Goal: Transaction & Acquisition: Subscribe to service/newsletter

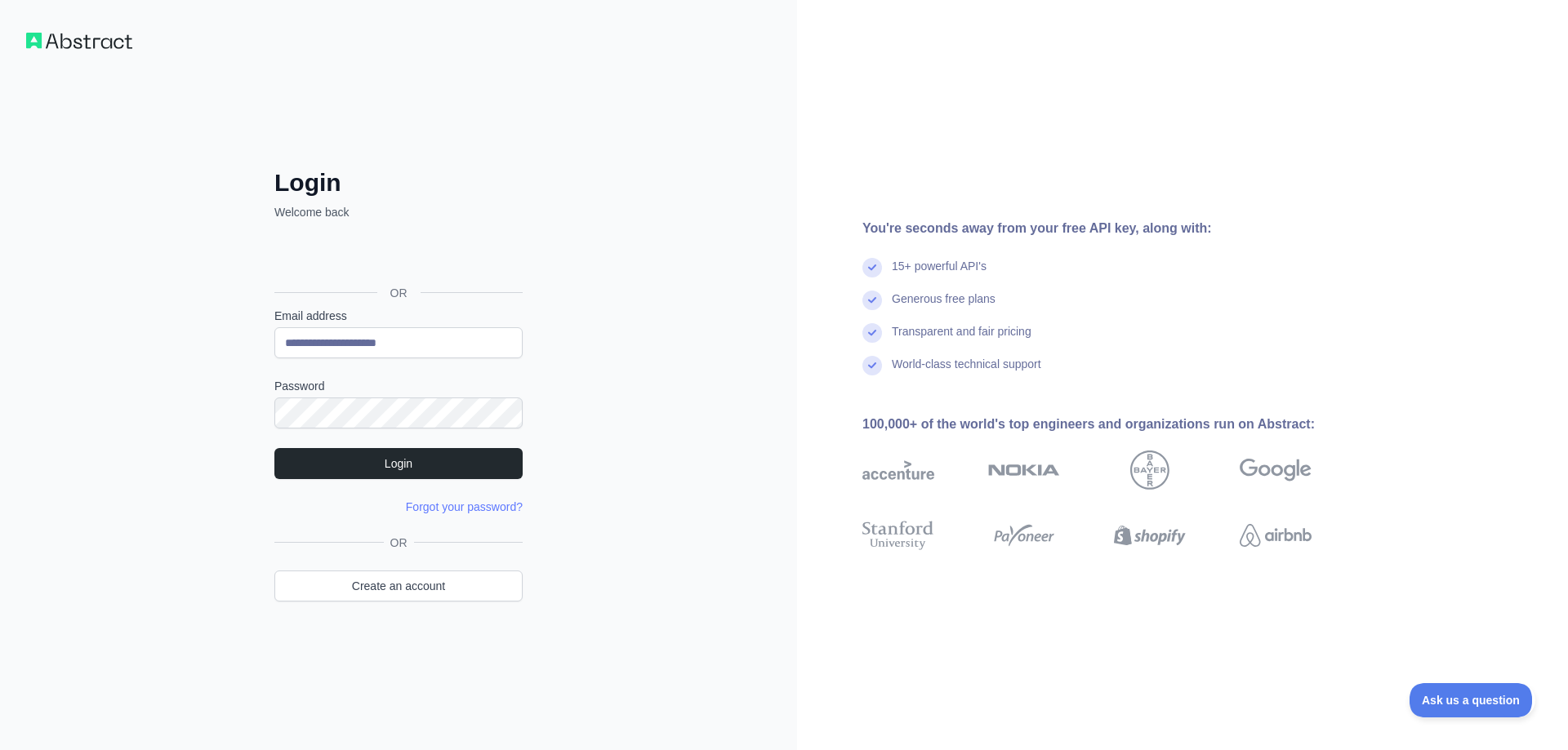
click at [485, 479] on form "**********" at bounding box center [398, 411] width 249 height 207
click at [477, 470] on button "Login" at bounding box center [398, 464] width 249 height 31
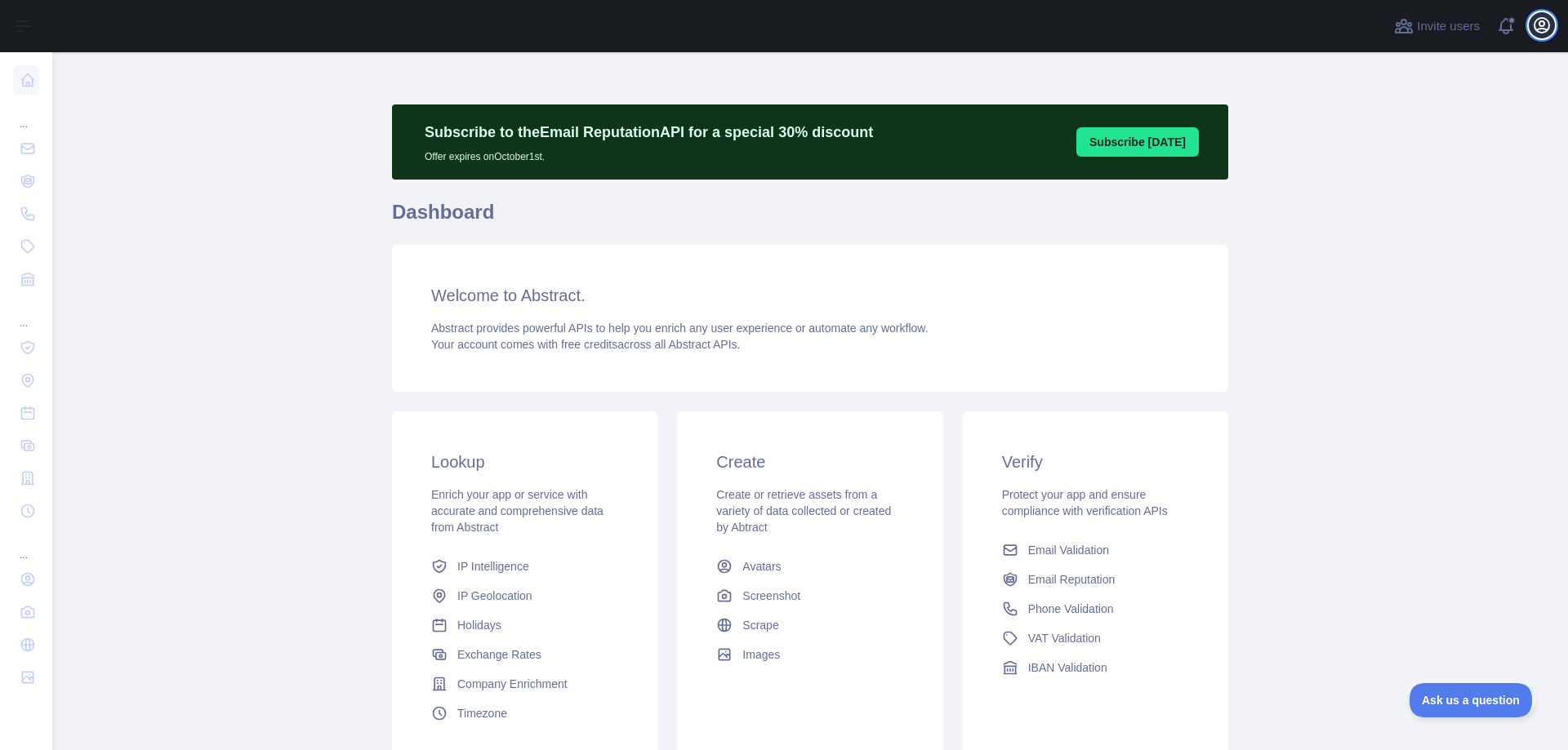
click at [1535, 30] on icon "button" at bounding box center [1541, 26] width 20 height 20
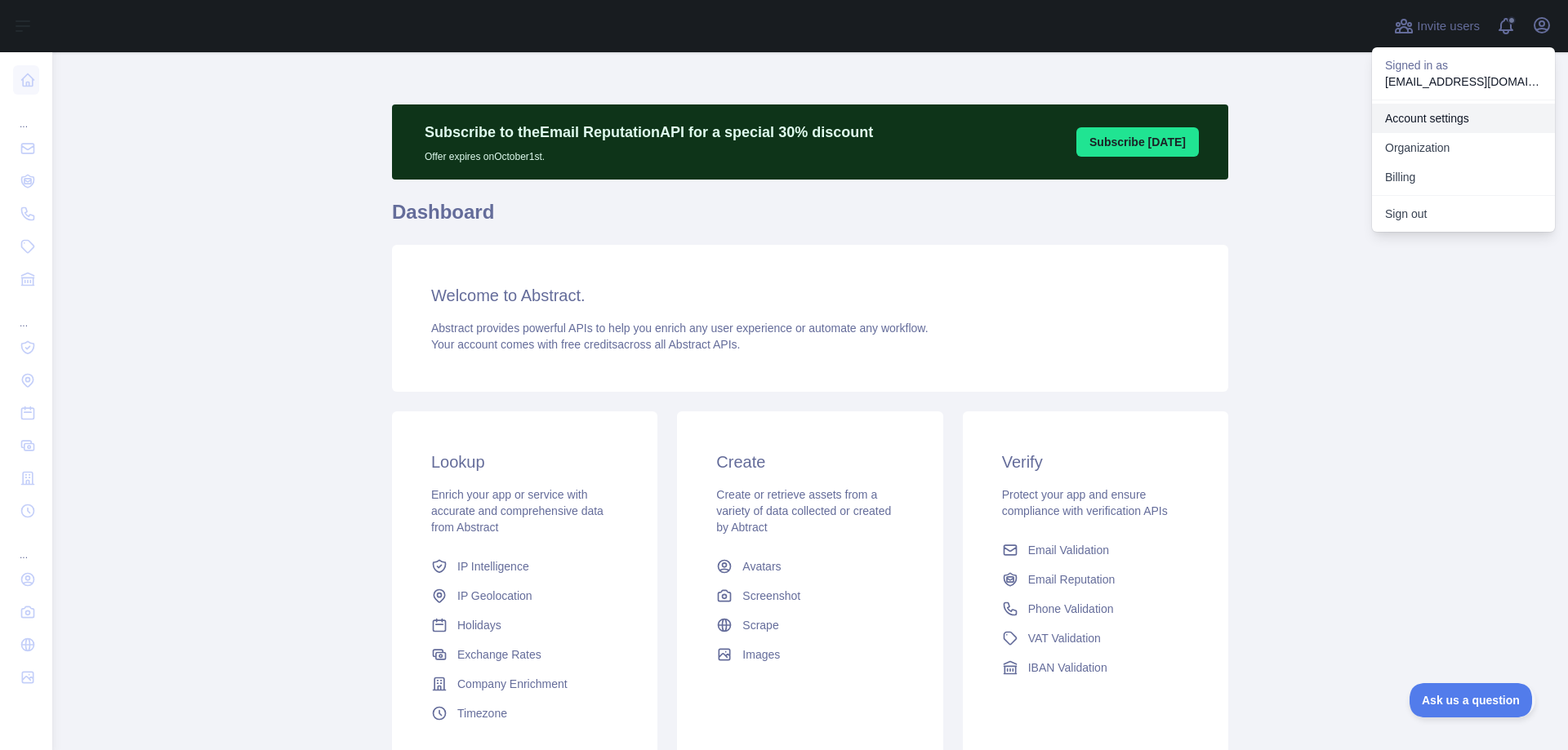
click at [1423, 113] on link "Account settings" at bounding box center [1463, 118] width 183 height 29
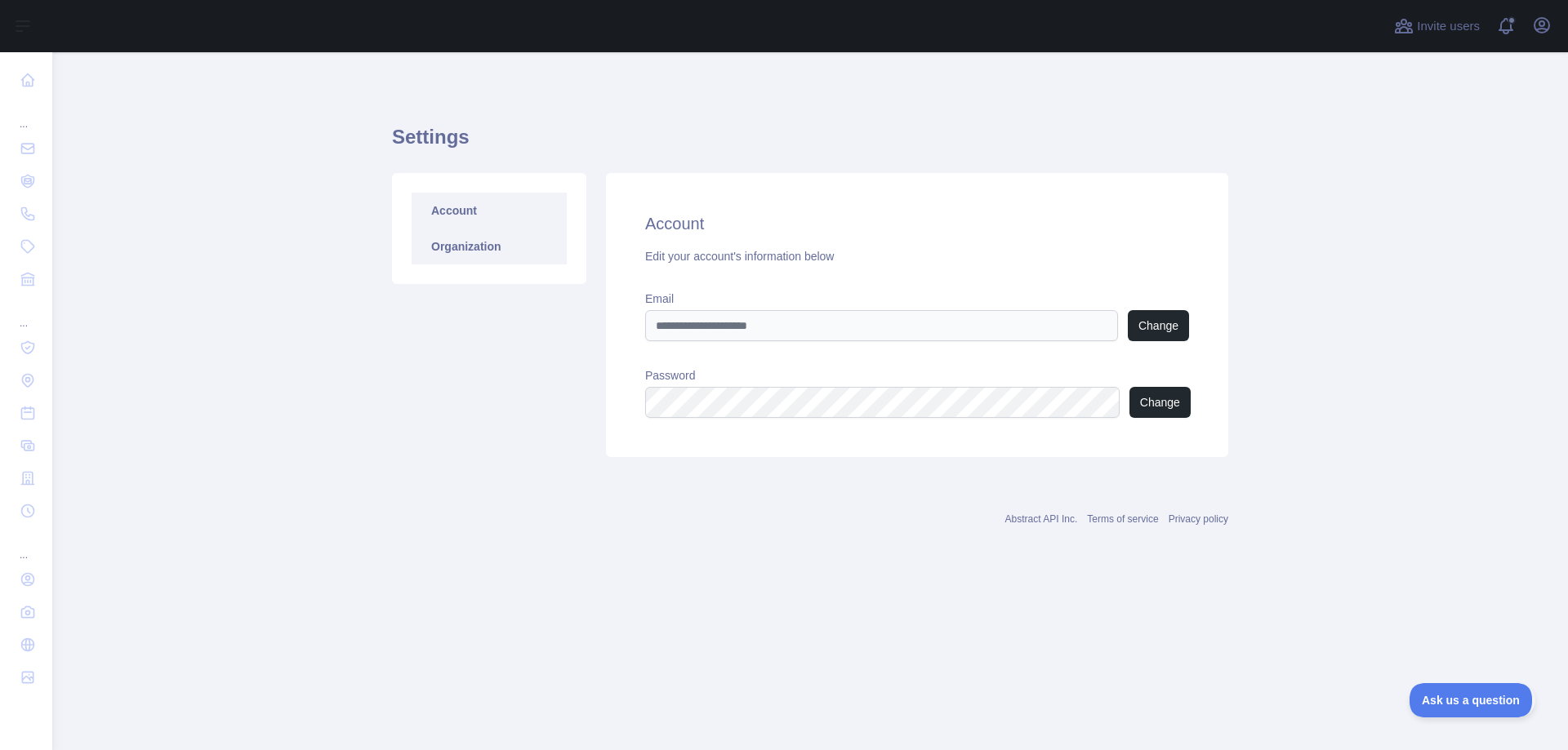
click at [480, 249] on link "Organization" at bounding box center [490, 247] width 155 height 36
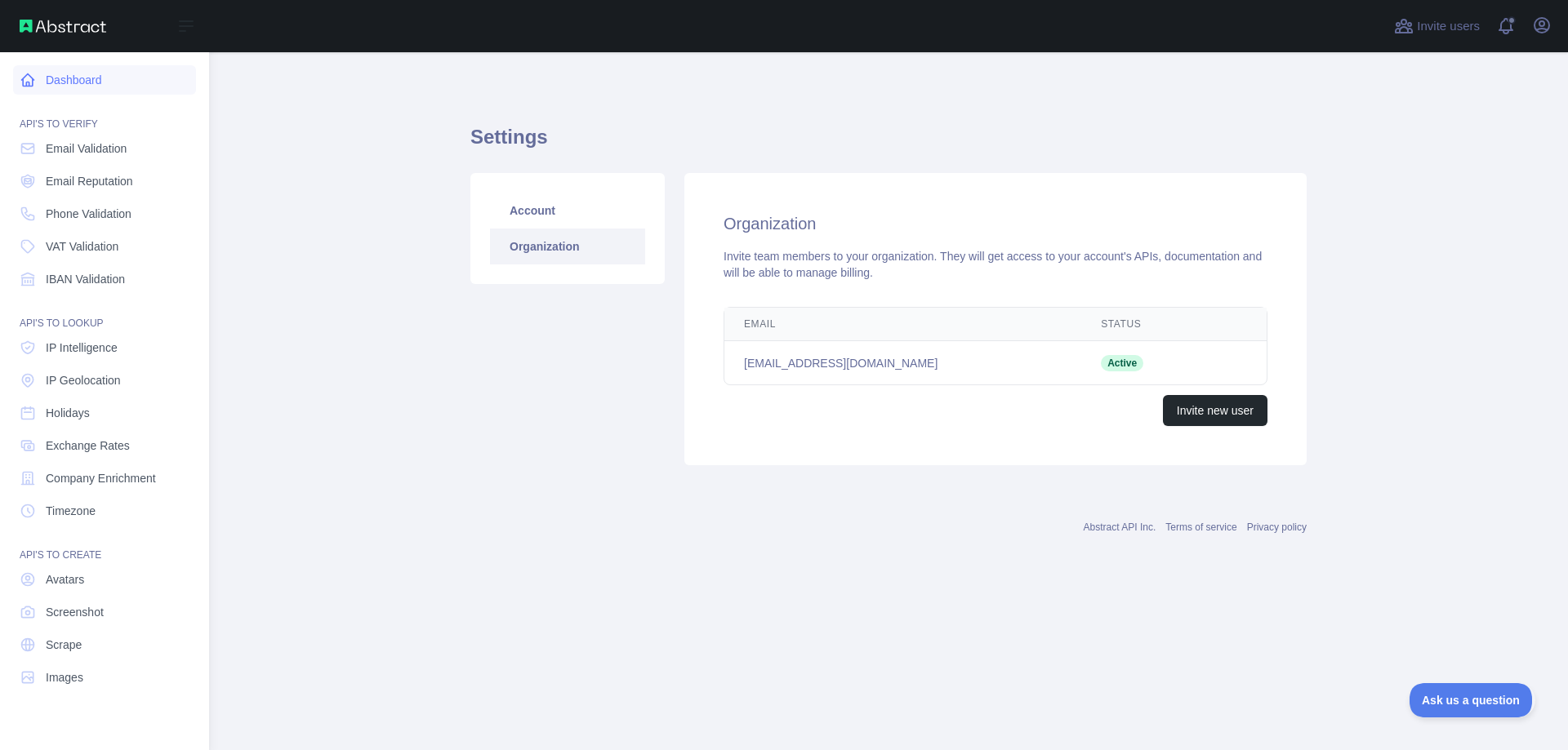
click at [81, 86] on link "Dashboard" at bounding box center [104, 80] width 183 height 29
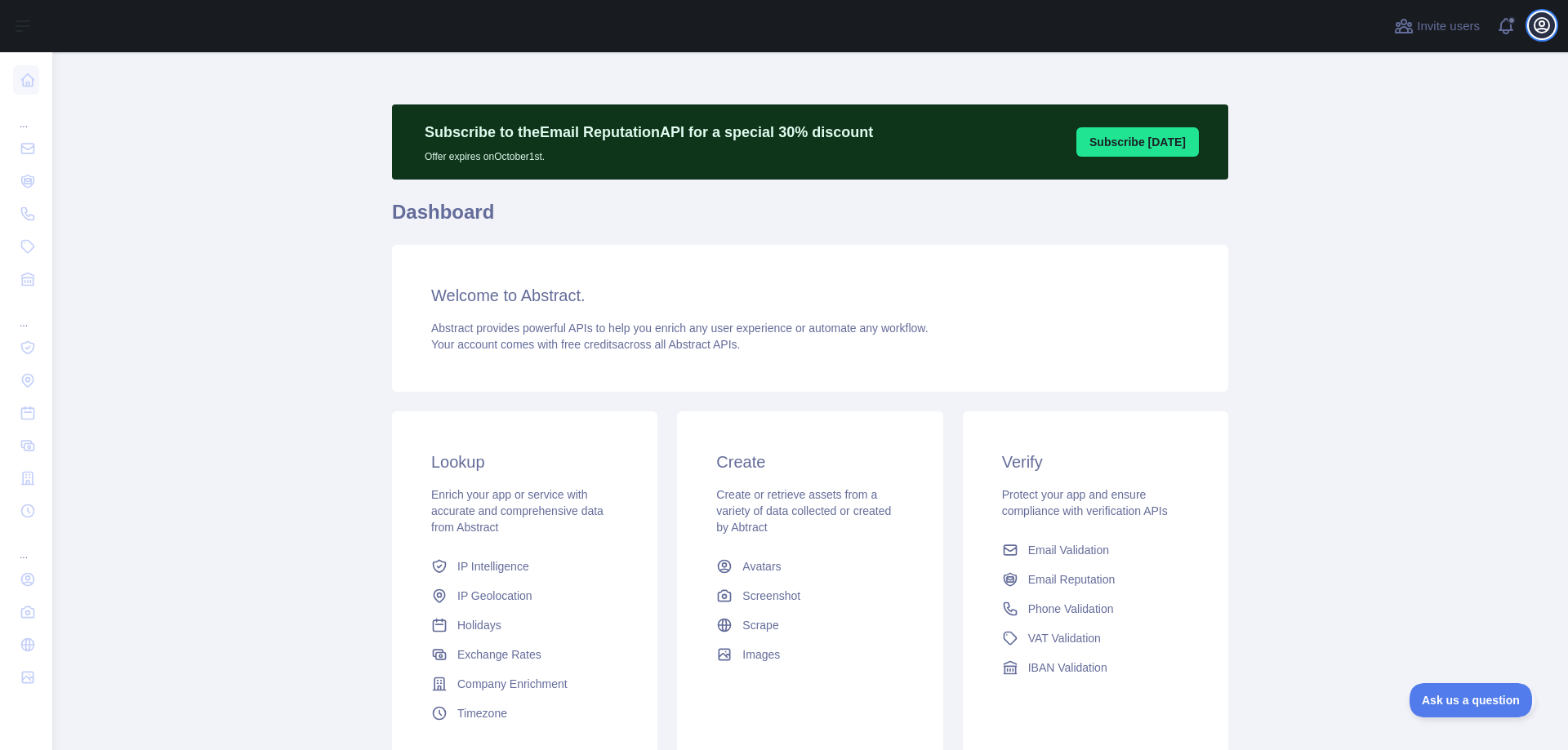
click at [1539, 24] on icon "button" at bounding box center [1541, 25] width 15 height 15
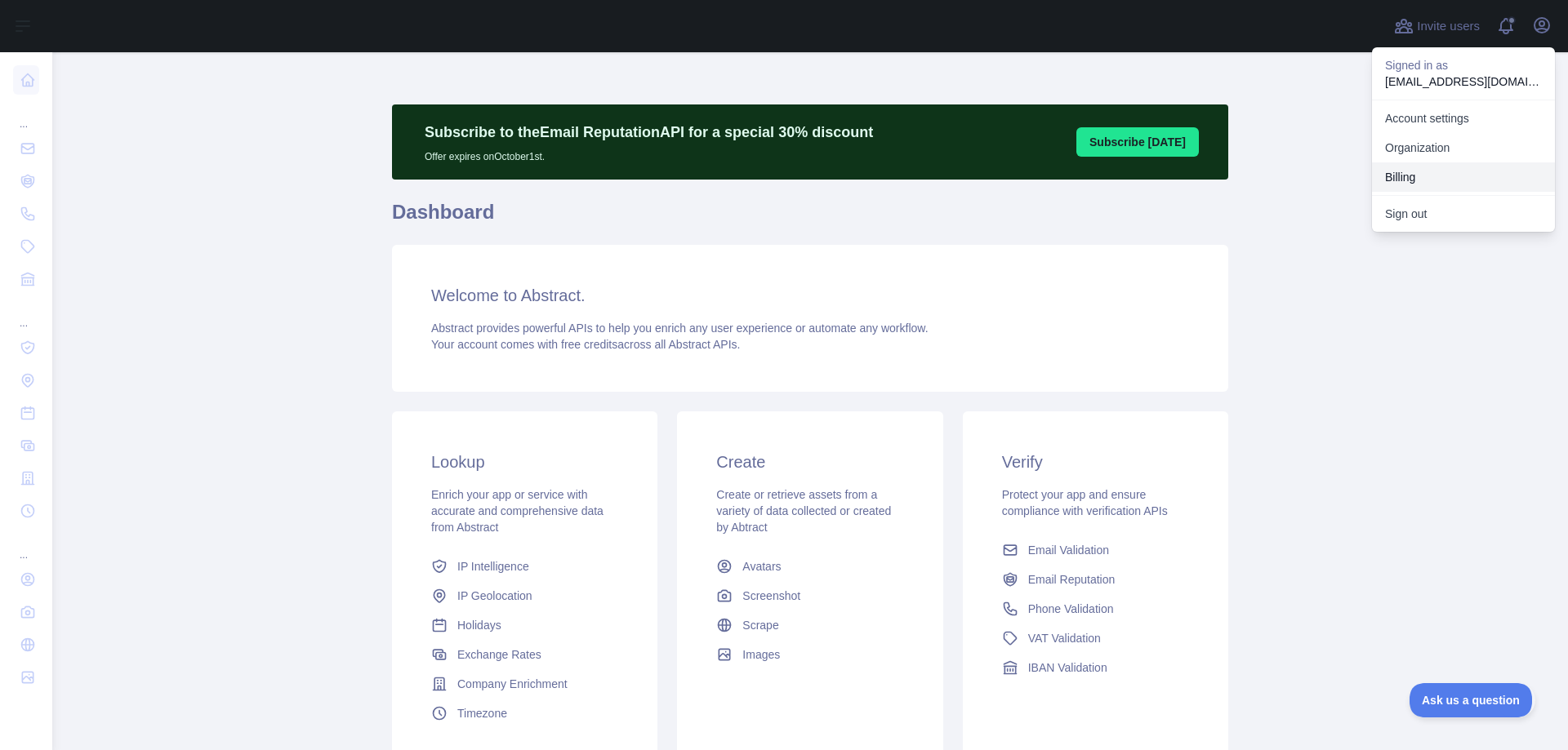
click at [1401, 171] on button "Billing" at bounding box center [1463, 177] width 183 height 29
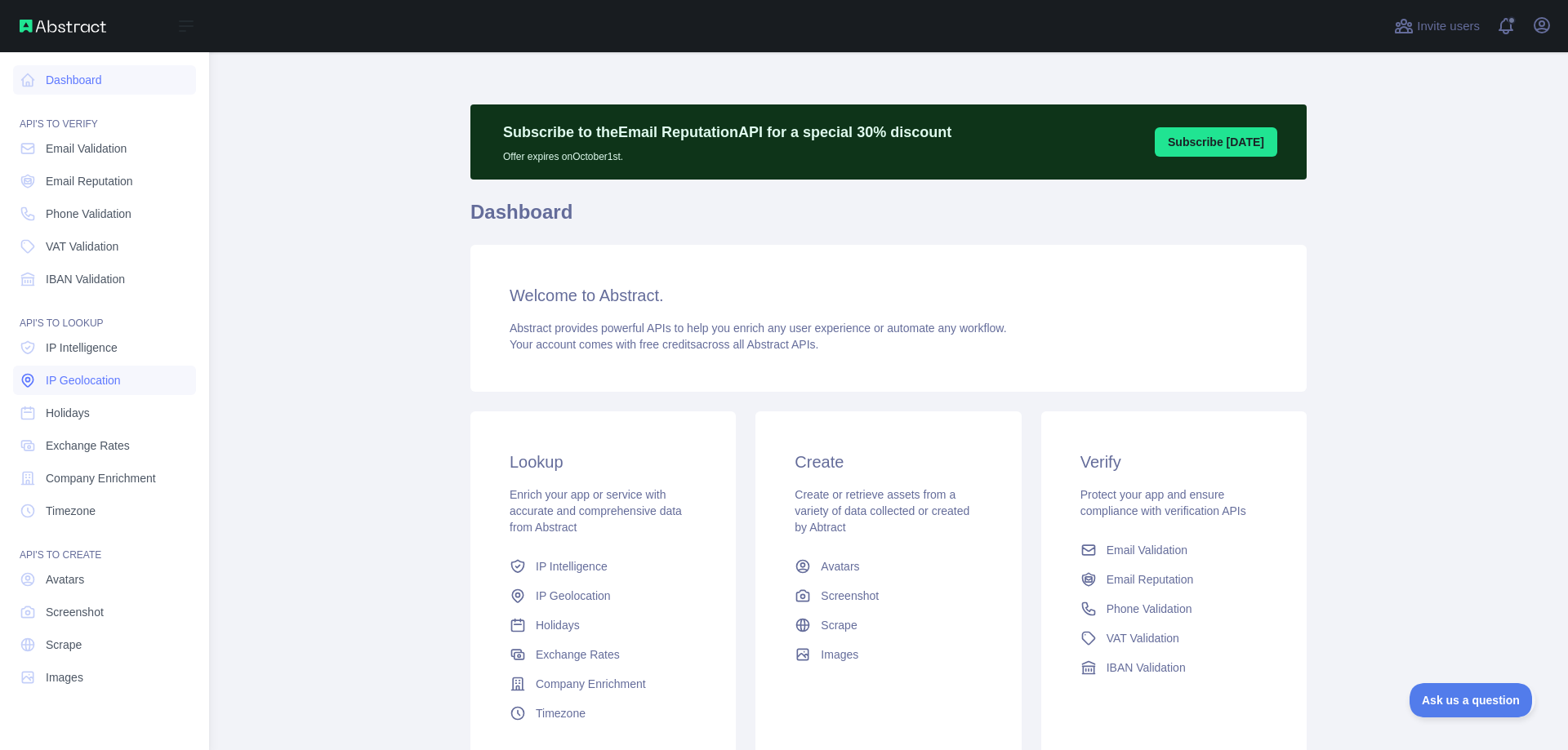
click at [67, 383] on span "IP Geolocation" at bounding box center [84, 380] width 75 height 17
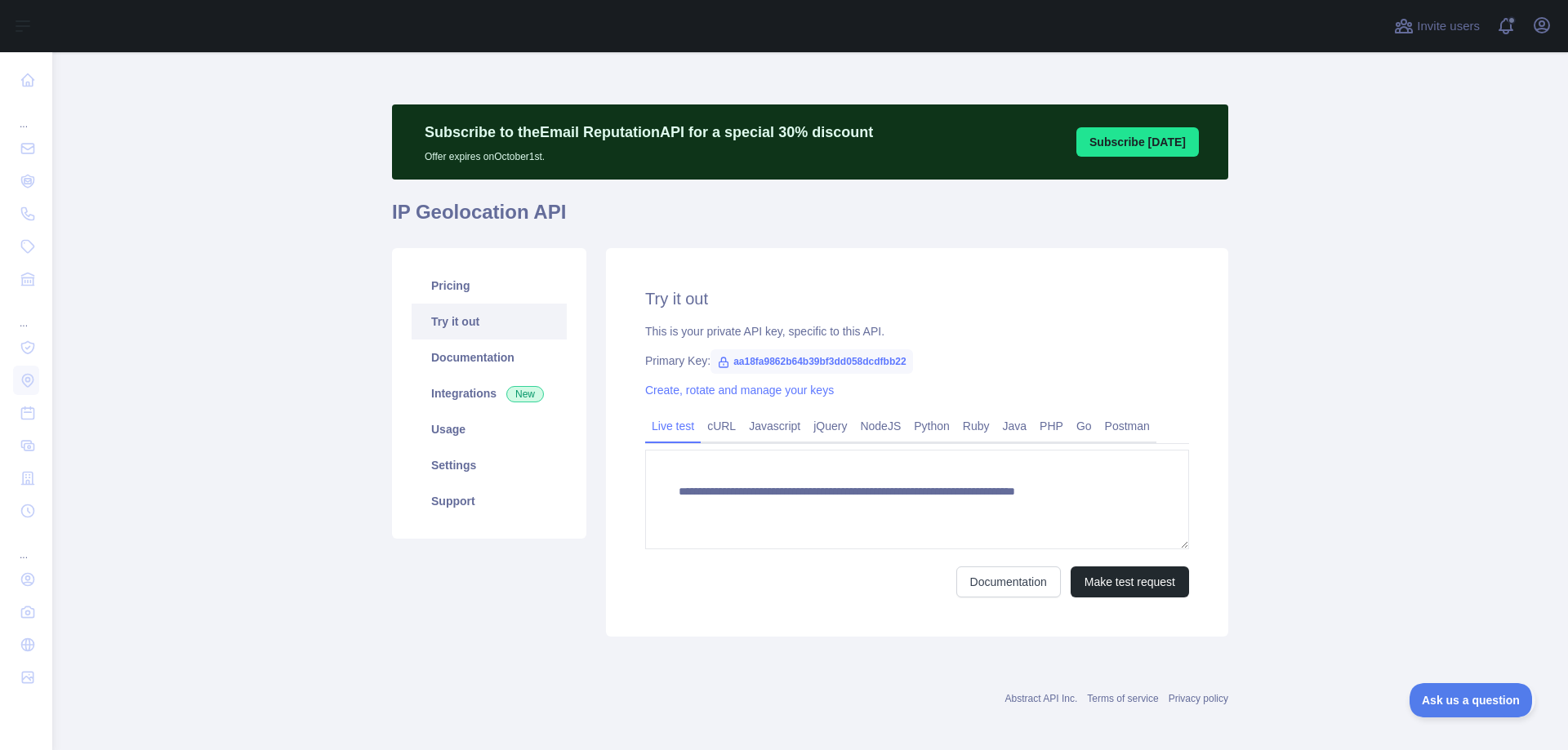
type textarea "**********"
click at [1546, 29] on icon "button" at bounding box center [1541, 25] width 15 height 15
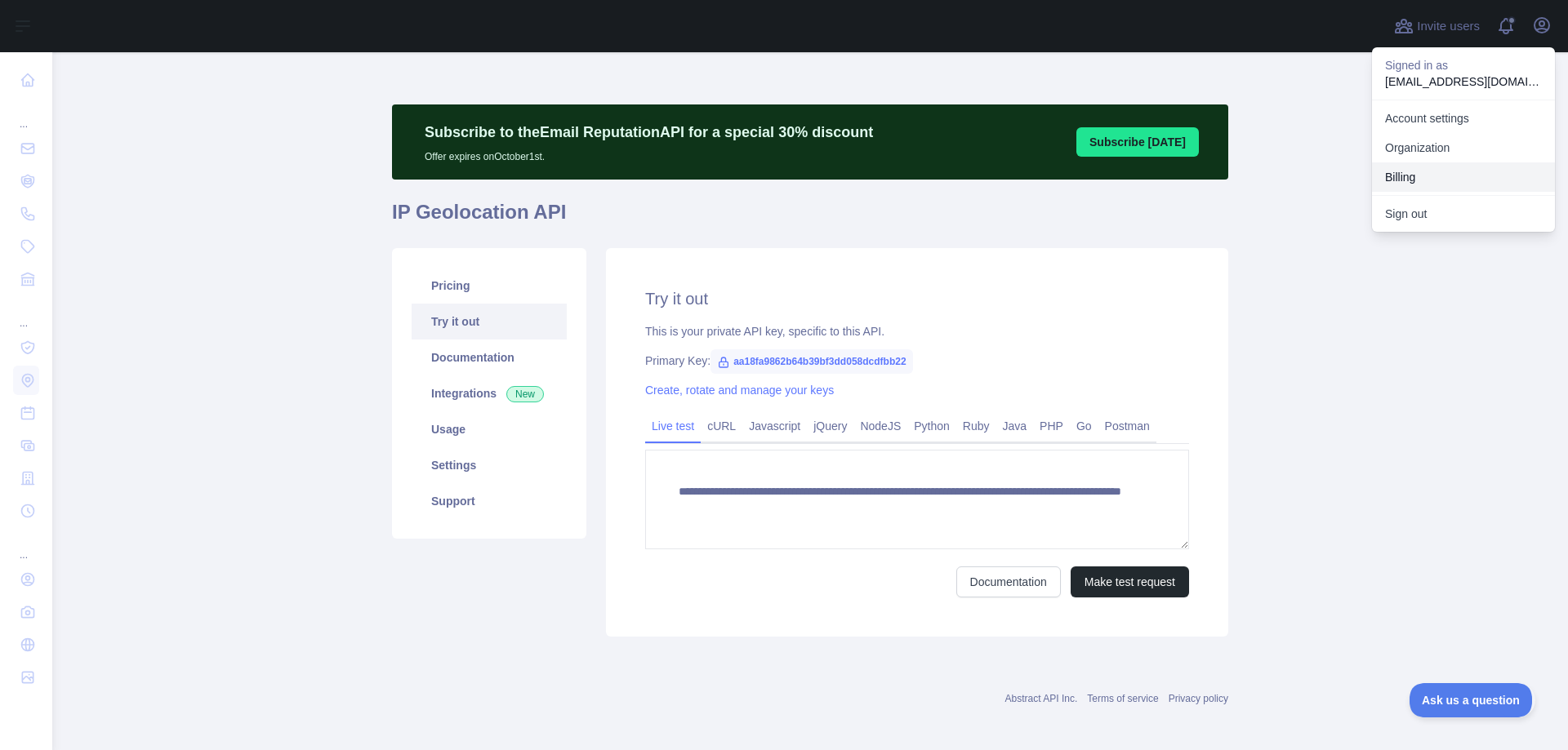
click at [1407, 170] on button "Billing" at bounding box center [1463, 177] width 183 height 29
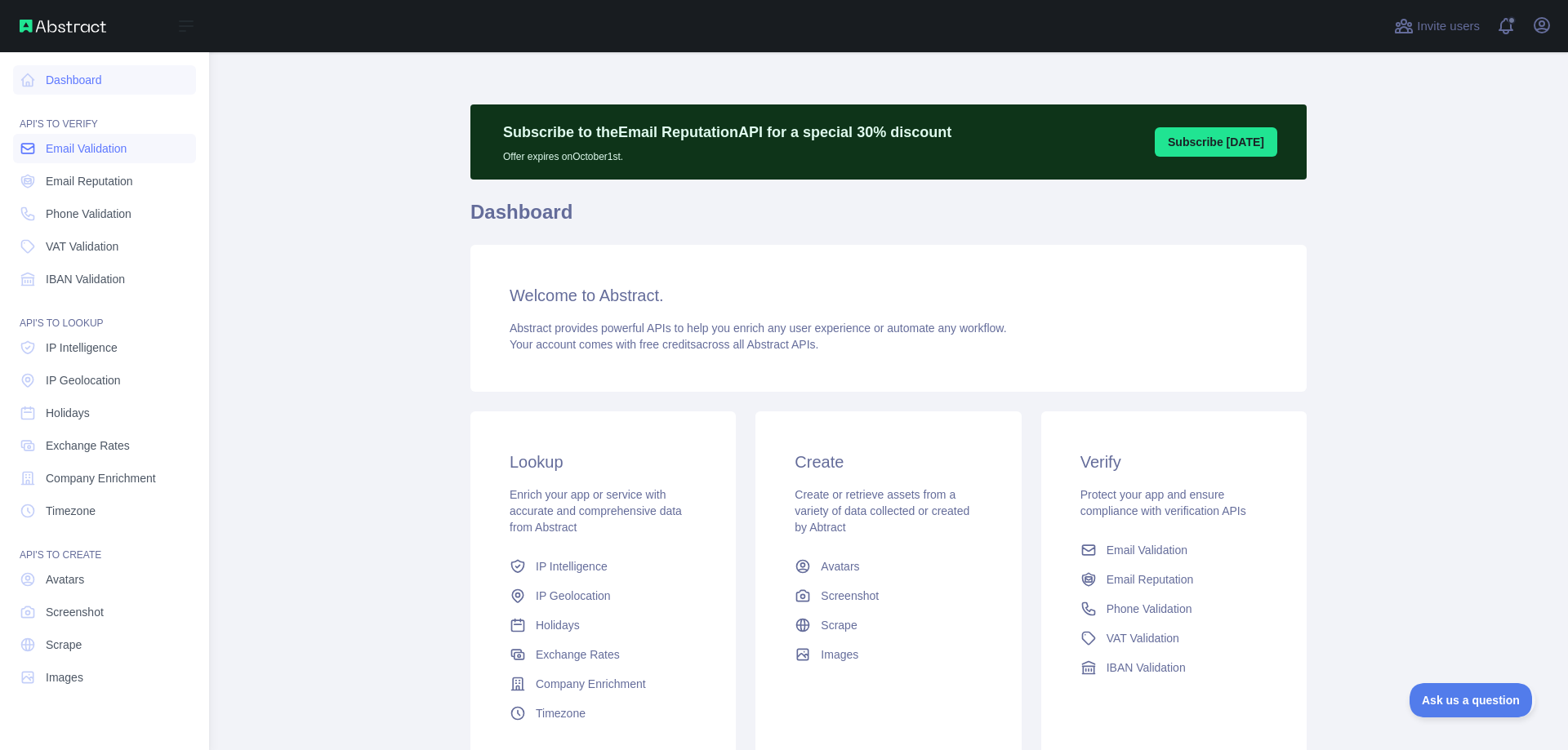
click at [97, 144] on span "Email Validation" at bounding box center [87, 148] width 81 height 17
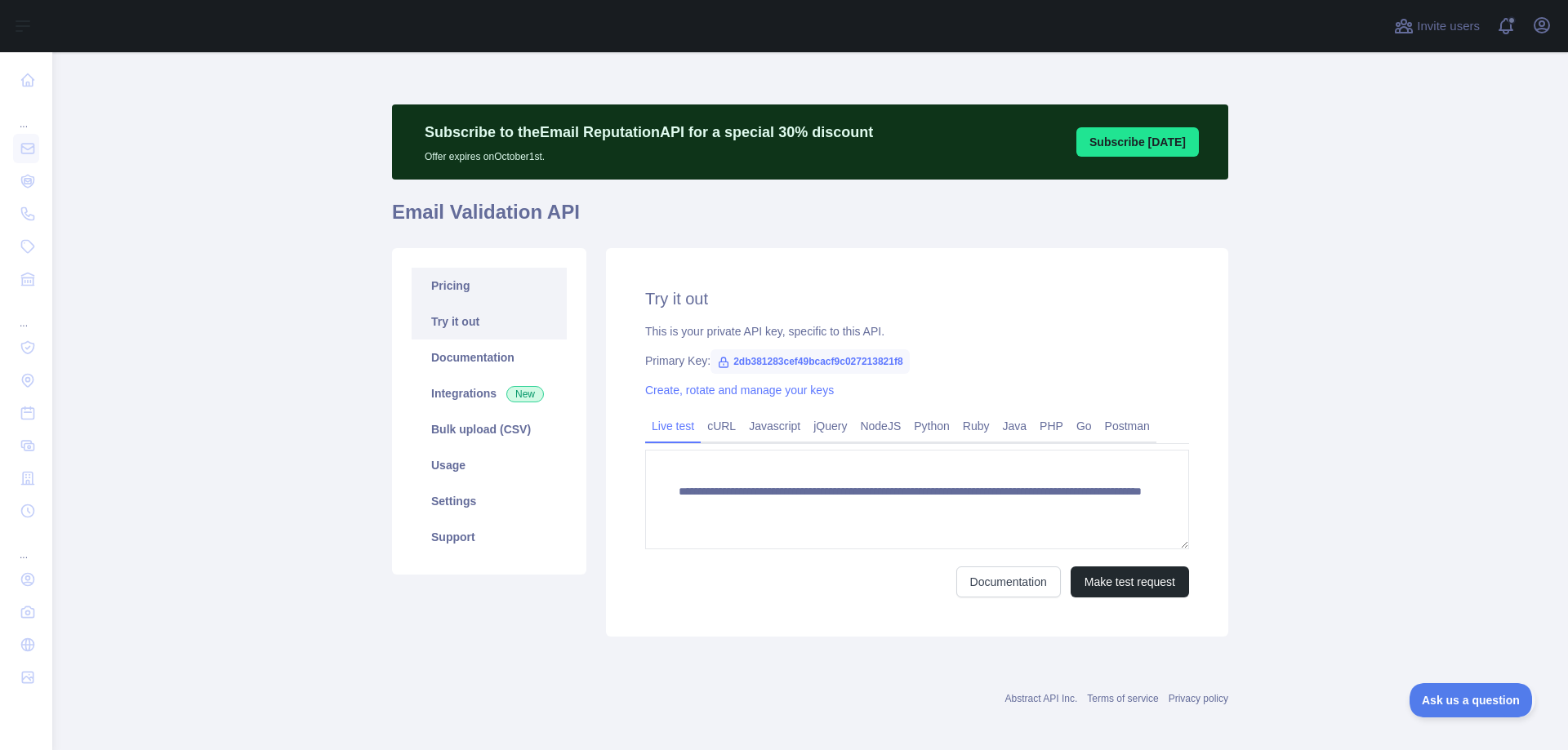
click at [446, 283] on link "Pricing" at bounding box center [490, 285] width 155 height 36
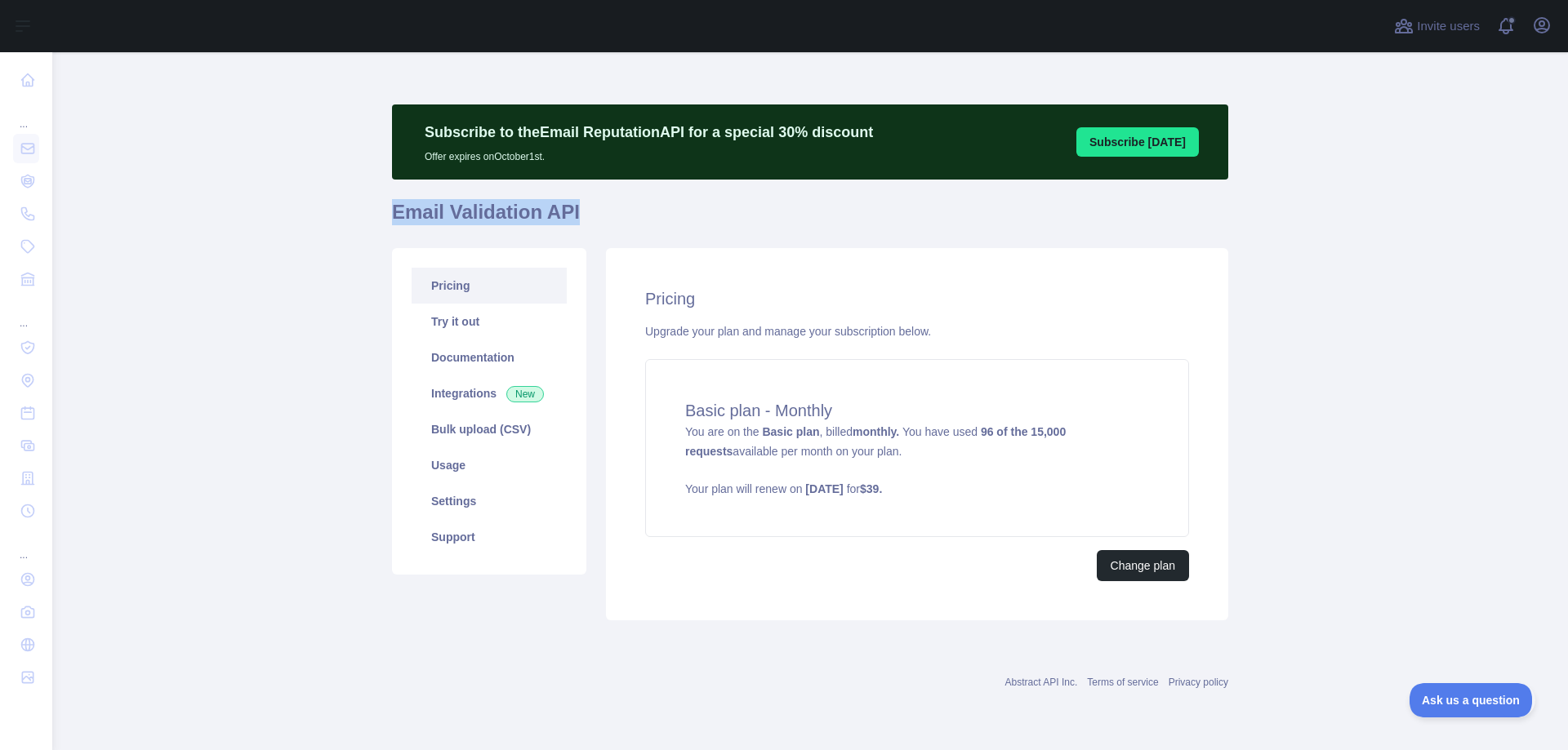
drag, startPoint x: 574, startPoint y: 217, endPoint x: 393, endPoint y: 213, distance: 181.0
click at [393, 213] on h1 "Email Validation API" at bounding box center [810, 219] width 837 height 39
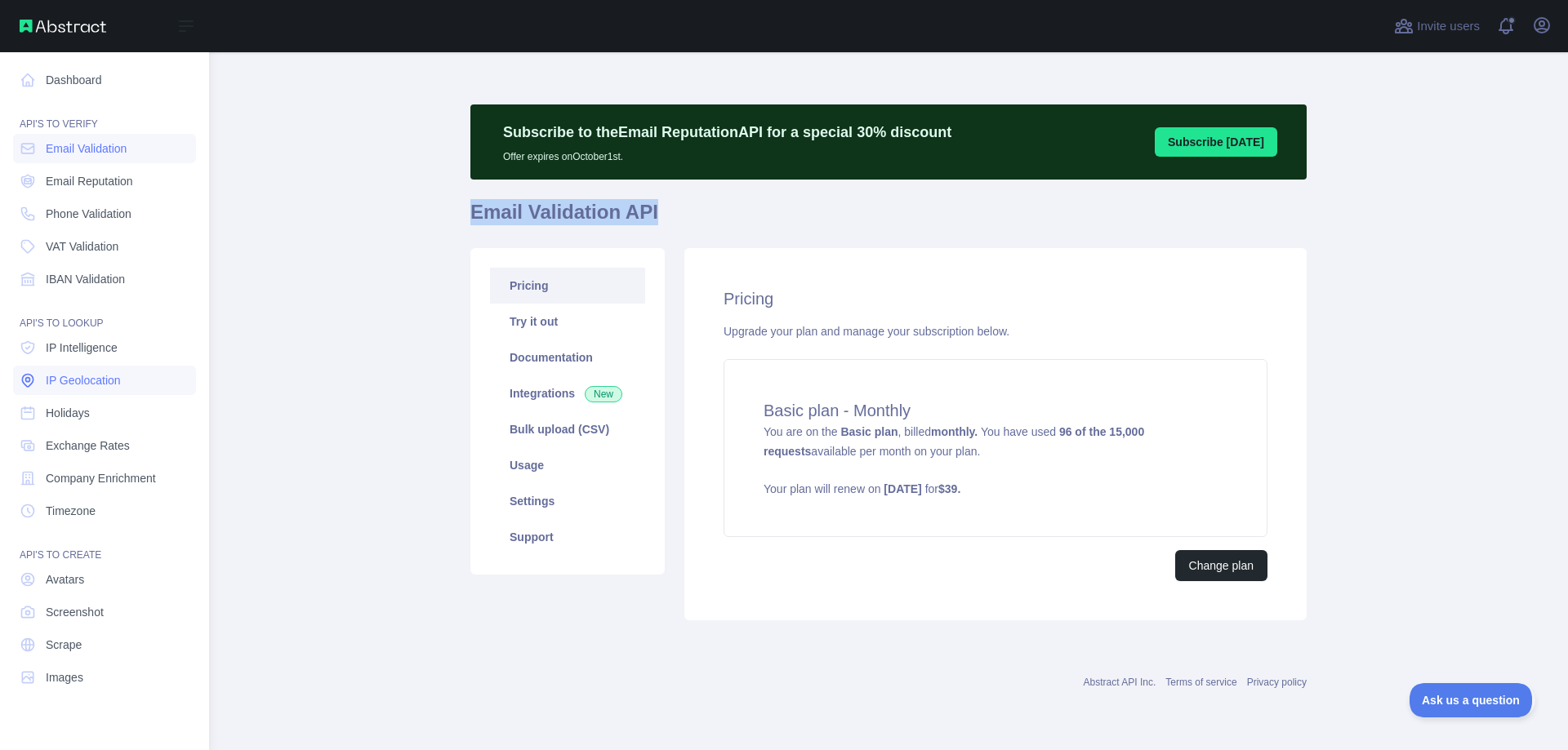
click at [83, 378] on span "IP Geolocation" at bounding box center [84, 380] width 75 height 17
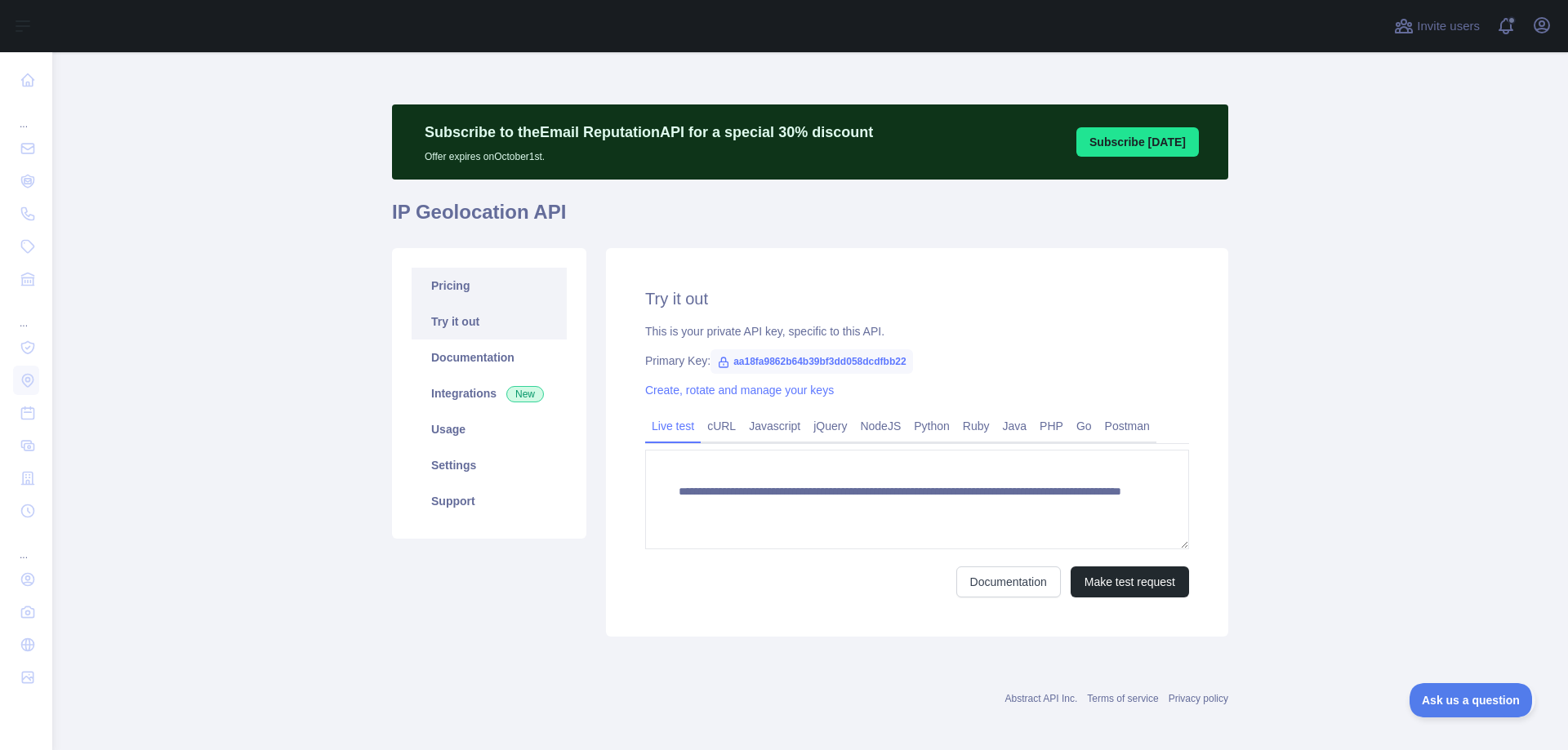
click at [450, 279] on link "Pricing" at bounding box center [490, 285] width 155 height 36
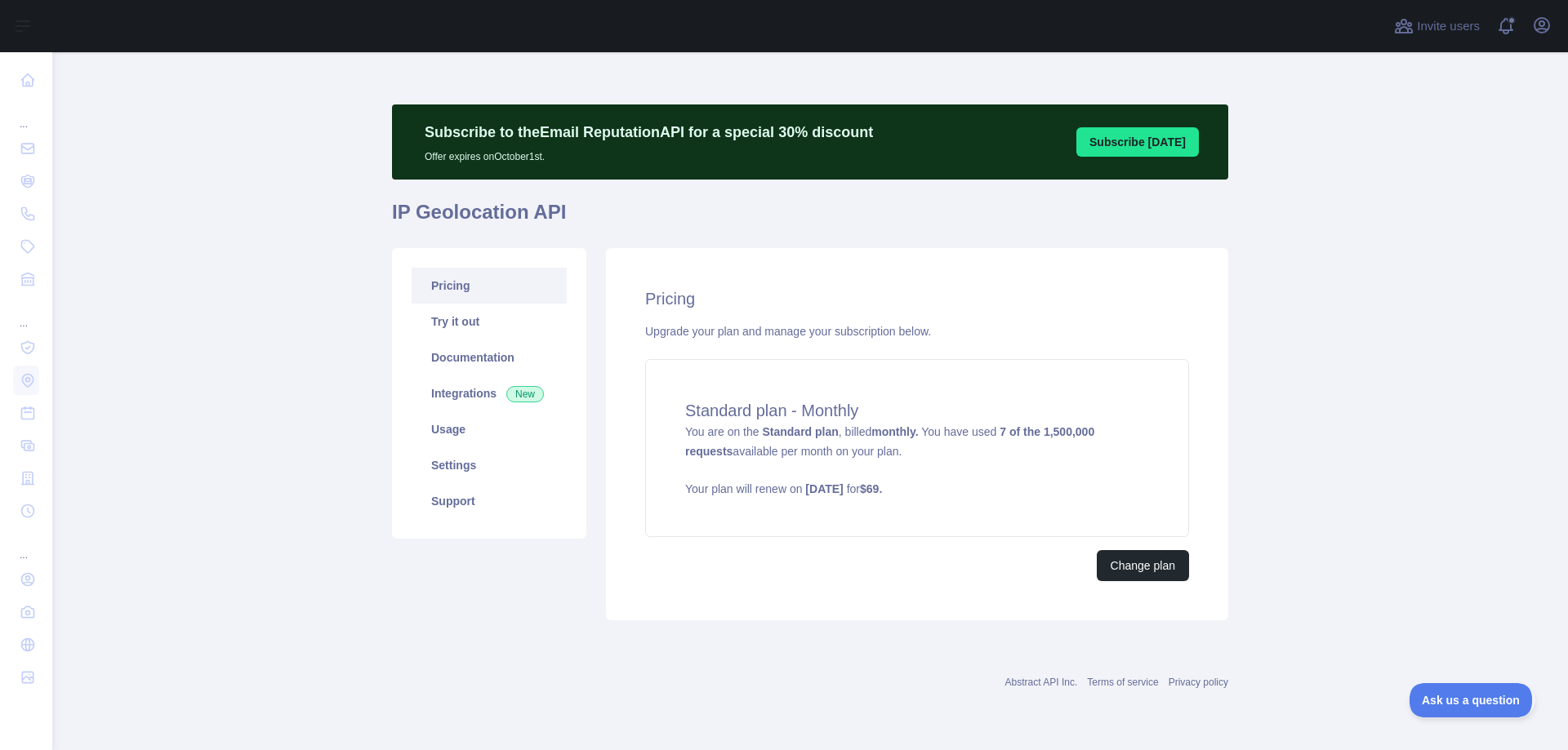
click at [1365, 354] on main "Subscribe to the Email Reputation API for a special 30 % discount Offer expires…" at bounding box center [810, 401] width 1516 height 698
click at [1149, 568] on button "Change plan" at bounding box center [1143, 566] width 92 height 31
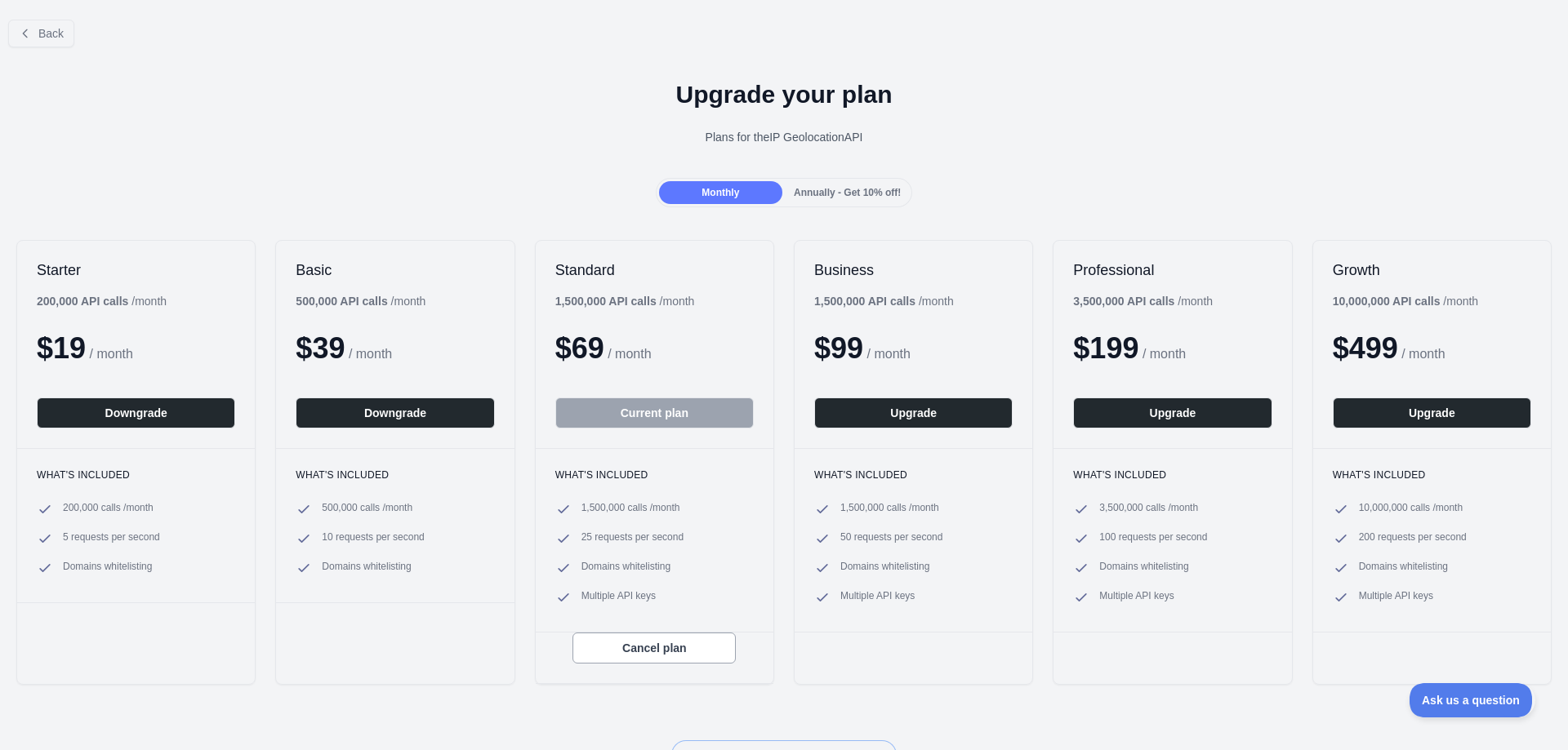
scroll to position [205, 0]
